Goal: Go to known website: Go to known website

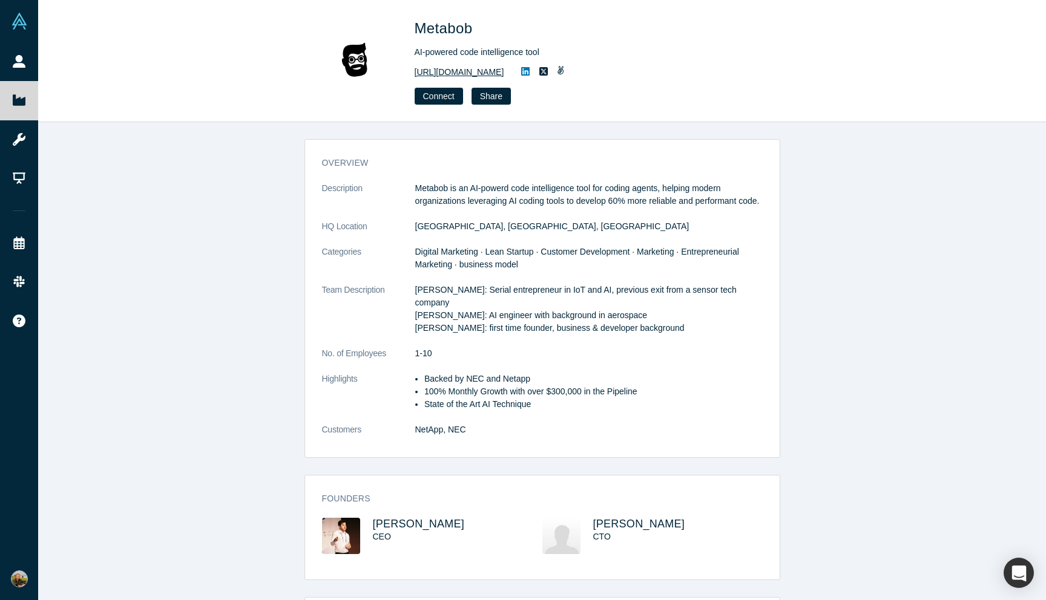
click at [478, 71] on link "[URL][DOMAIN_NAME]" at bounding box center [460, 72] width 90 height 13
click at [467, 74] on link "[URL][DOMAIN_NAME]" at bounding box center [460, 72] width 90 height 13
